Goal: Task Accomplishment & Management: Manage account settings

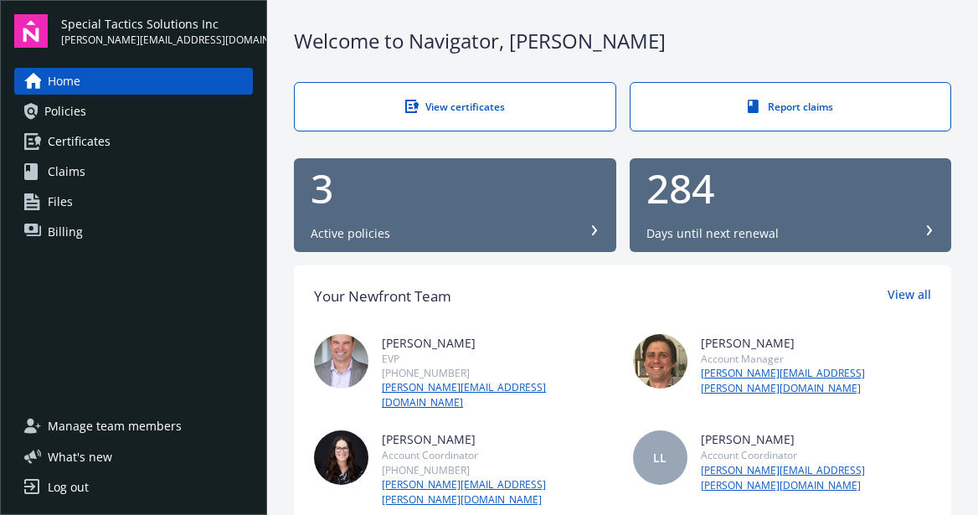
click at [570, 109] on div "View certificates" at bounding box center [455, 107] width 254 height 14
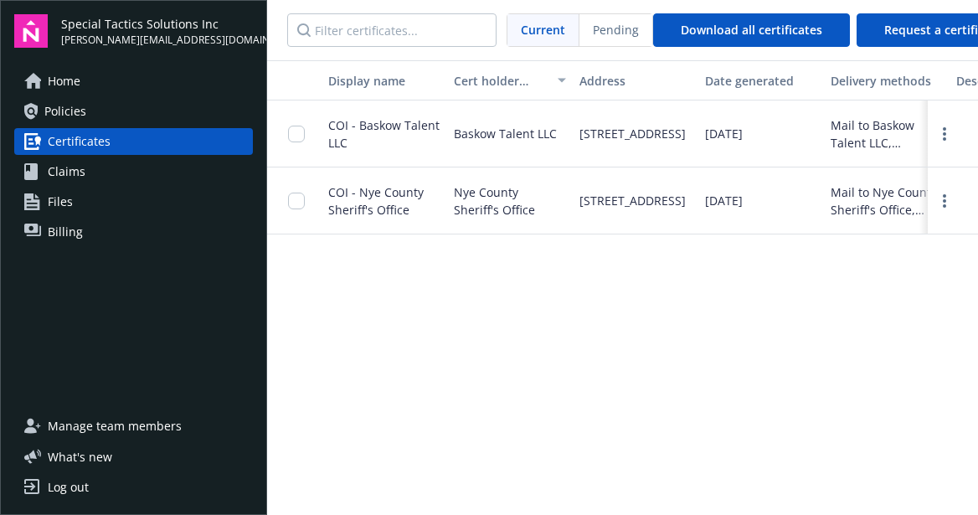
click at [65, 110] on span "Policies" at bounding box center [65, 111] width 42 height 27
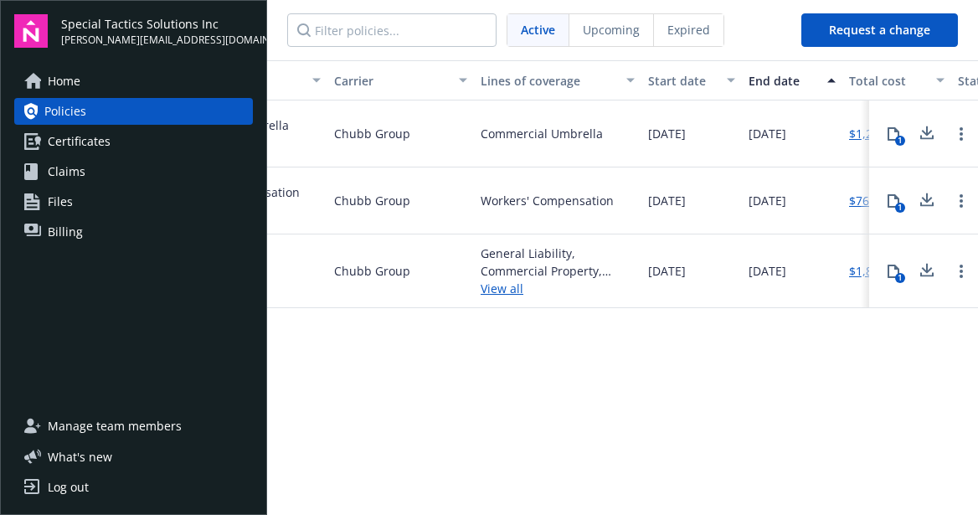
scroll to position [0, 359]
click at [961, 136] on icon "Open options" at bounding box center [960, 133] width 3 height 13
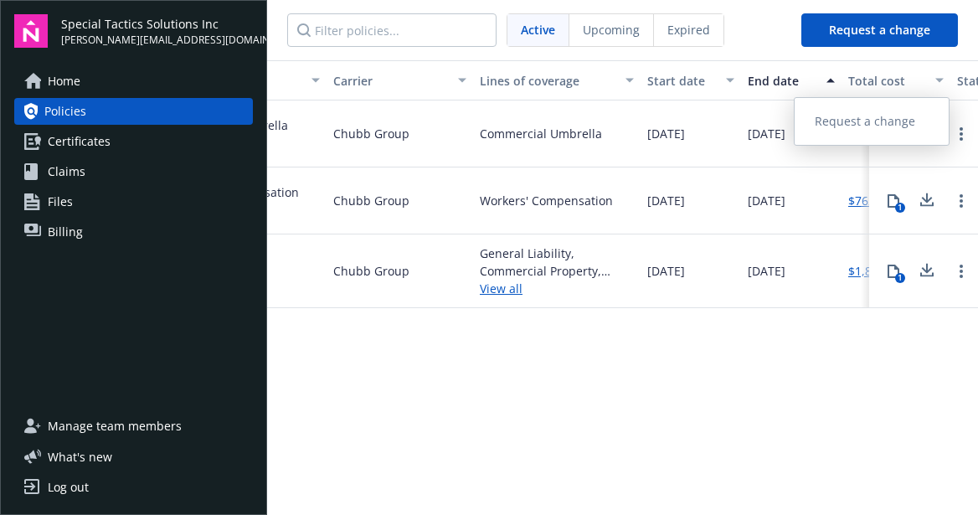
click at [804, 414] on div "Policy number Policy type Carrier Lines of coverage Start date End date Total c…" at bounding box center [622, 286] width 711 height 452
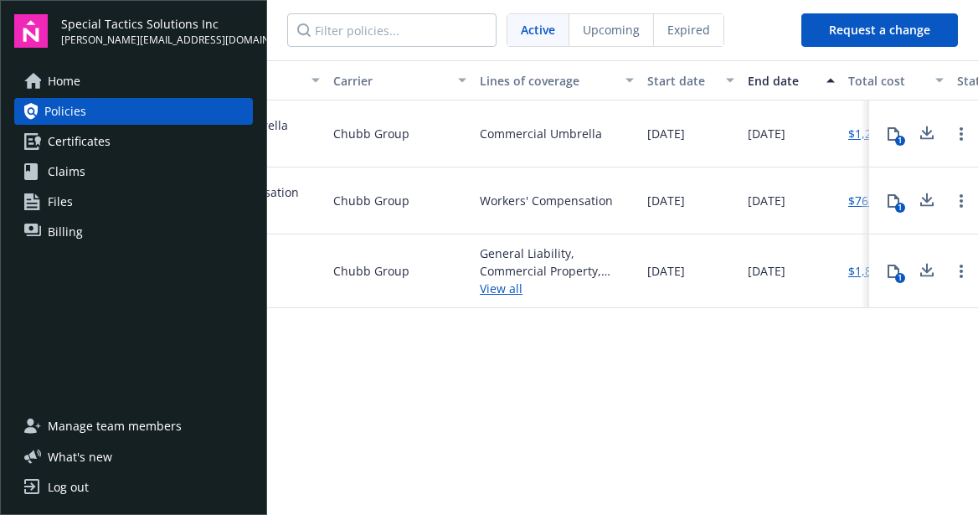
click at [500, 293] on link "View all" at bounding box center [557, 289] width 154 height 18
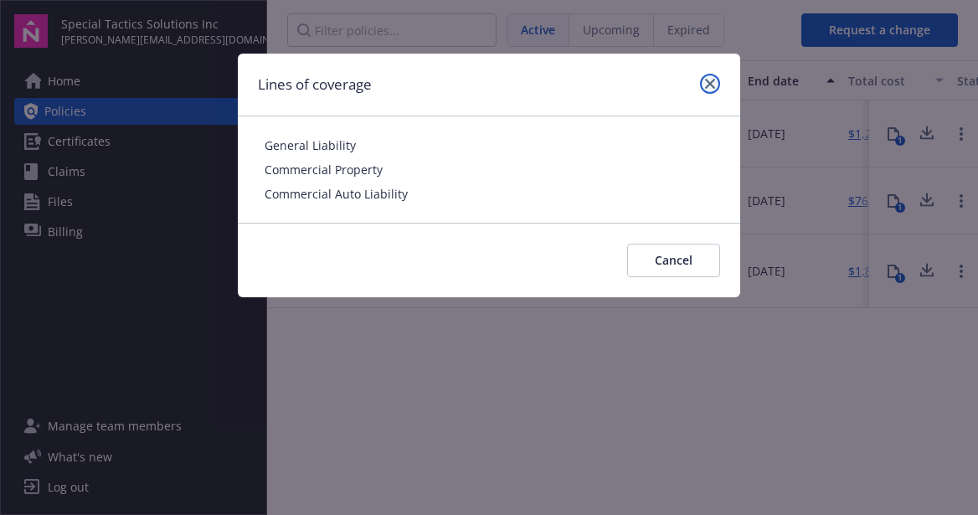
click at [709, 80] on icon "close" at bounding box center [710, 84] width 10 height 10
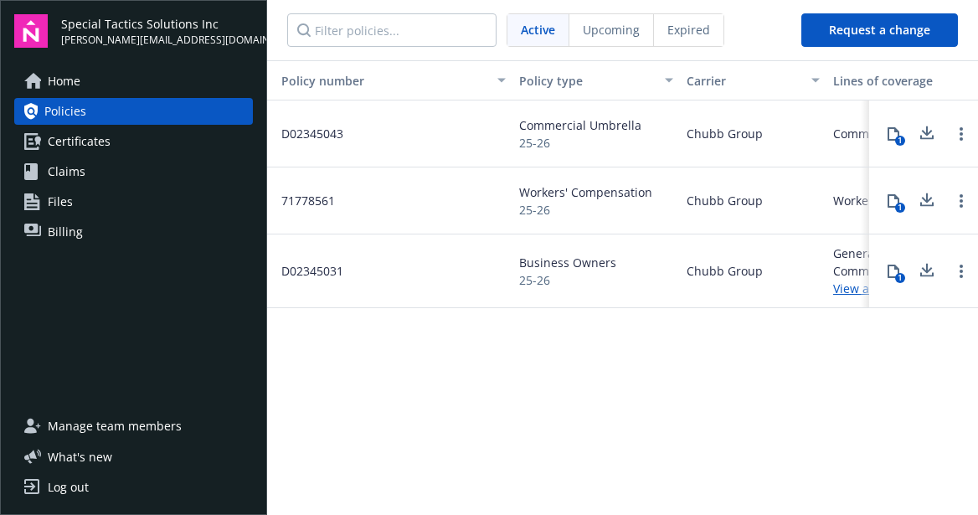
scroll to position [0, 0]
click at [105, 146] on span "Certificates" at bounding box center [79, 141] width 63 height 27
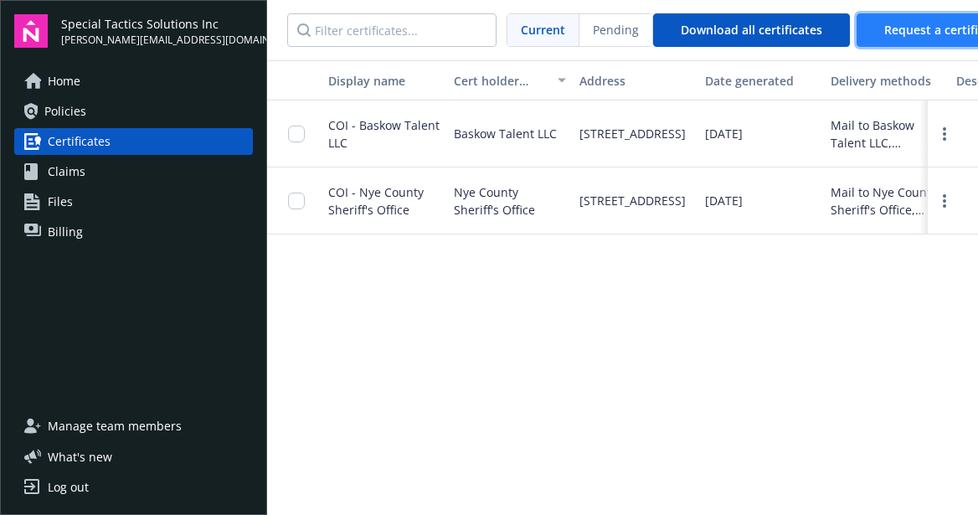
click at [936, 31] on span "Request a certificate" at bounding box center [943, 30] width 118 height 16
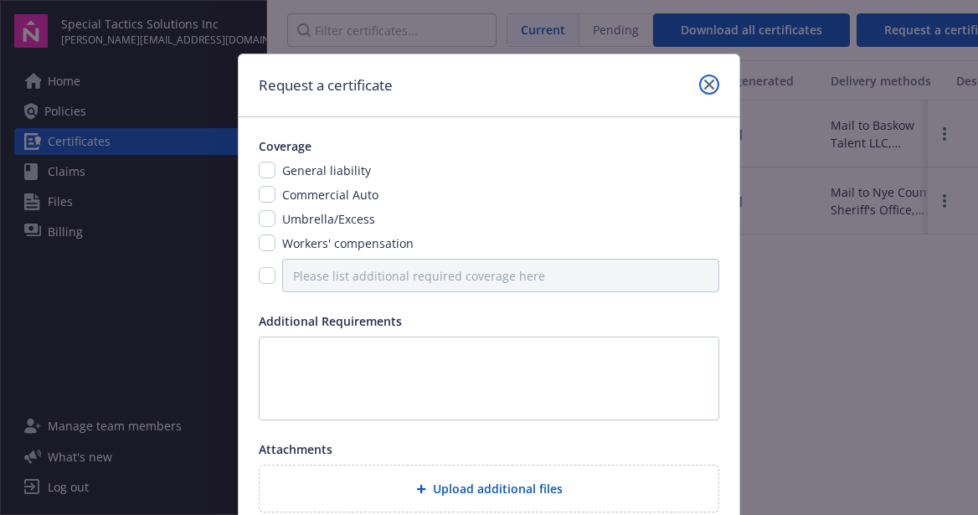
click at [707, 83] on icon "close" at bounding box center [709, 85] width 10 height 10
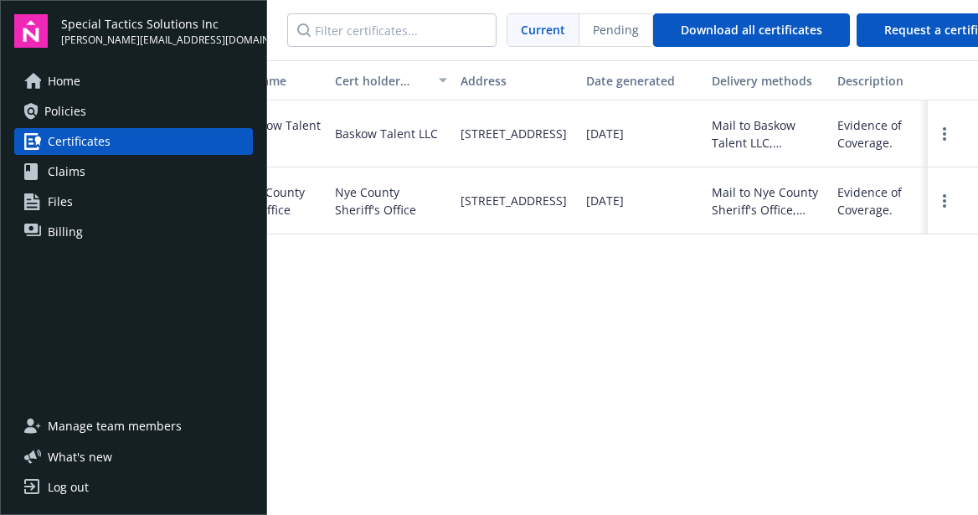
scroll to position [0, 147]
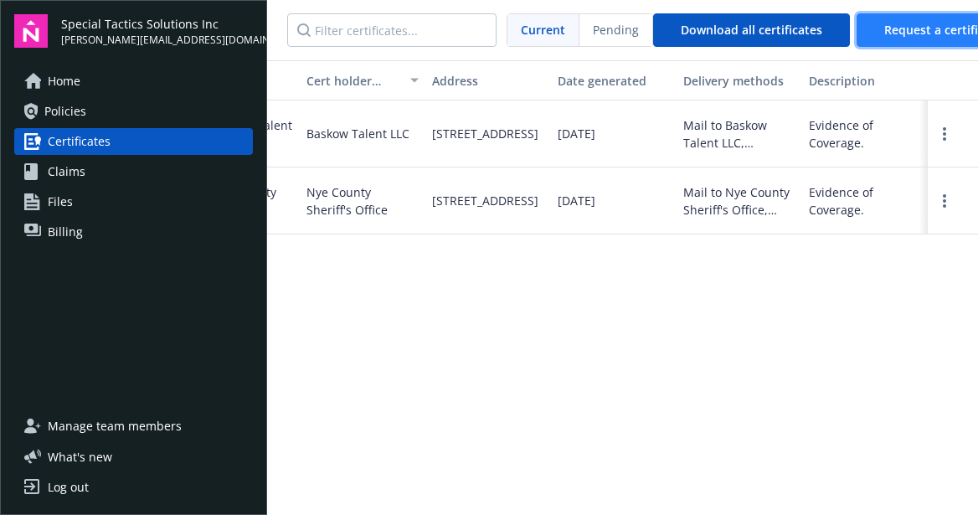
click at [890, 34] on span "Request a certificate" at bounding box center [943, 30] width 118 height 16
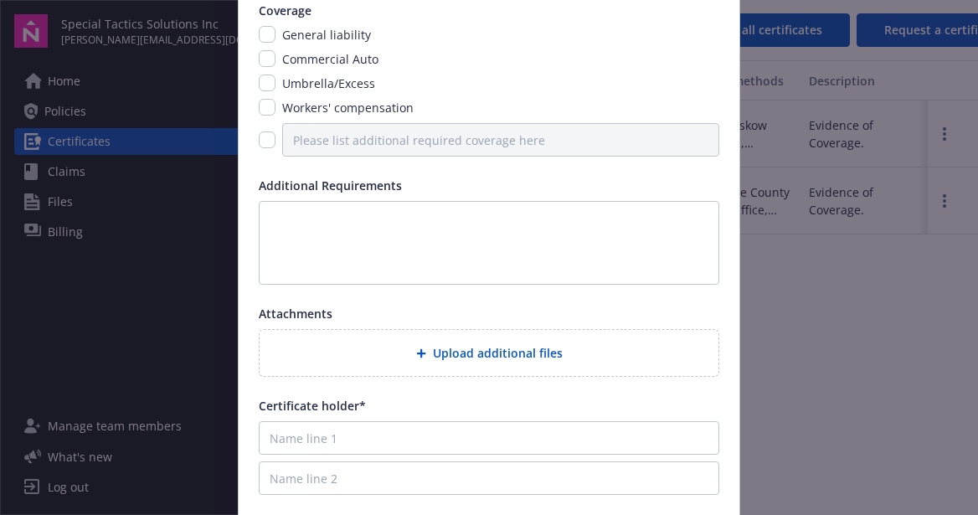
scroll to position [0, 0]
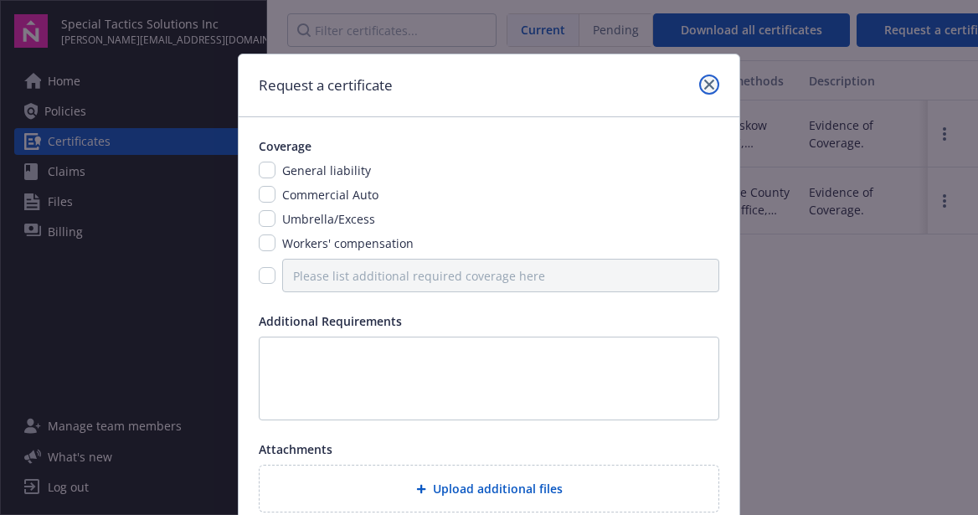
click at [707, 81] on icon "close" at bounding box center [709, 85] width 10 height 10
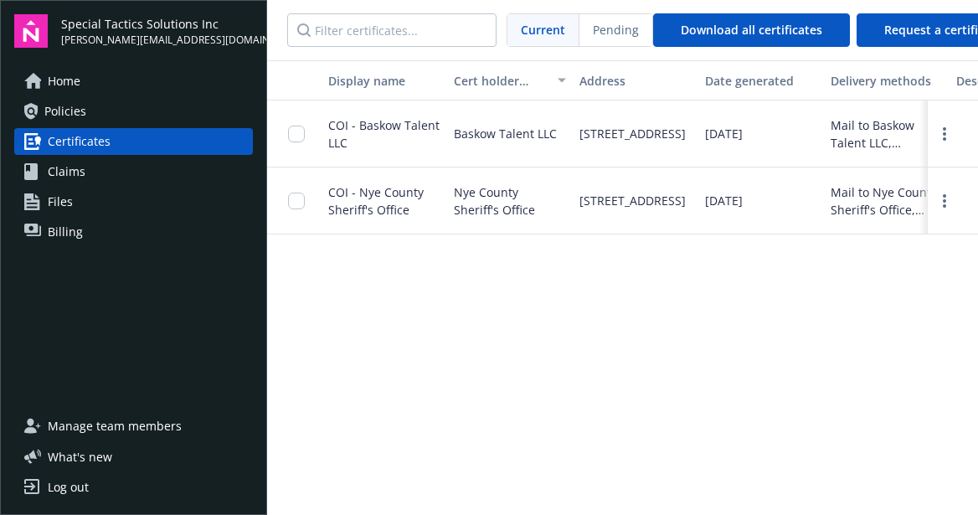
click at [74, 482] on div "Log out" at bounding box center [68, 487] width 41 height 27
